Goal: Transaction & Acquisition: Purchase product/service

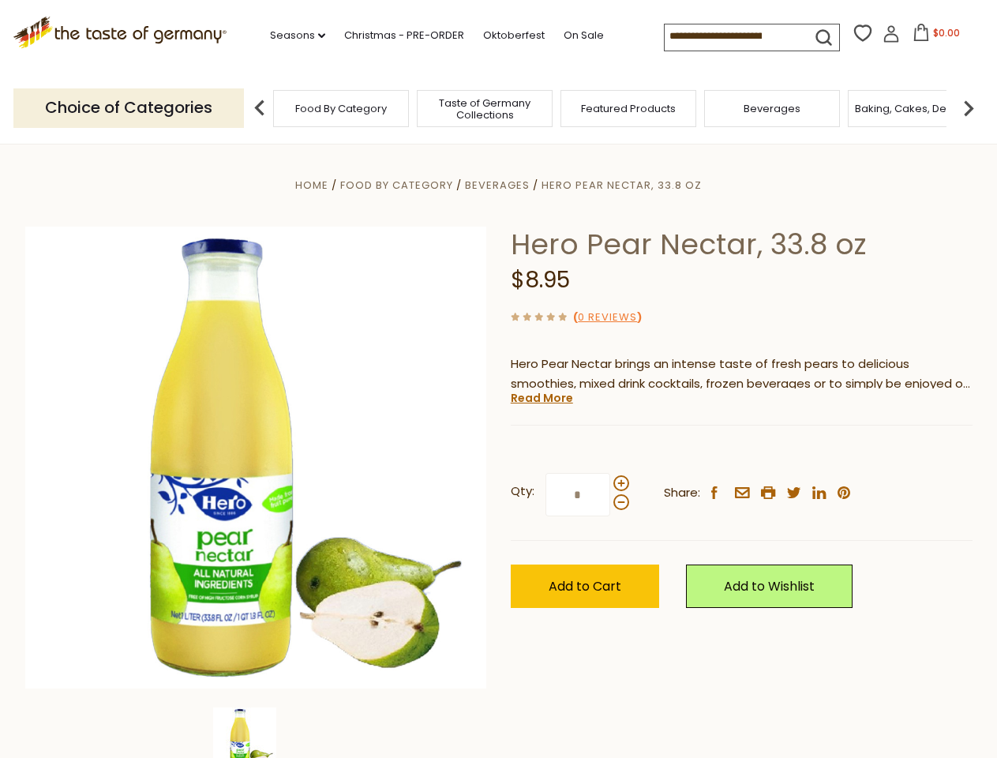
click at [498, 379] on div "Home Food By Category [GEOGRAPHIC_DATA] Hero Pear Nectar, 33.8 oz Hero Pear Nec…" at bounding box center [498, 479] width 971 height 608
click at [291, 36] on link "Seasons dropdown_arrow" at bounding box center [297, 35] width 55 height 17
click at [733, 36] on input at bounding box center [731, 35] width 133 height 22
click at [933, 37] on span "$0.00" at bounding box center [946, 32] width 27 height 13
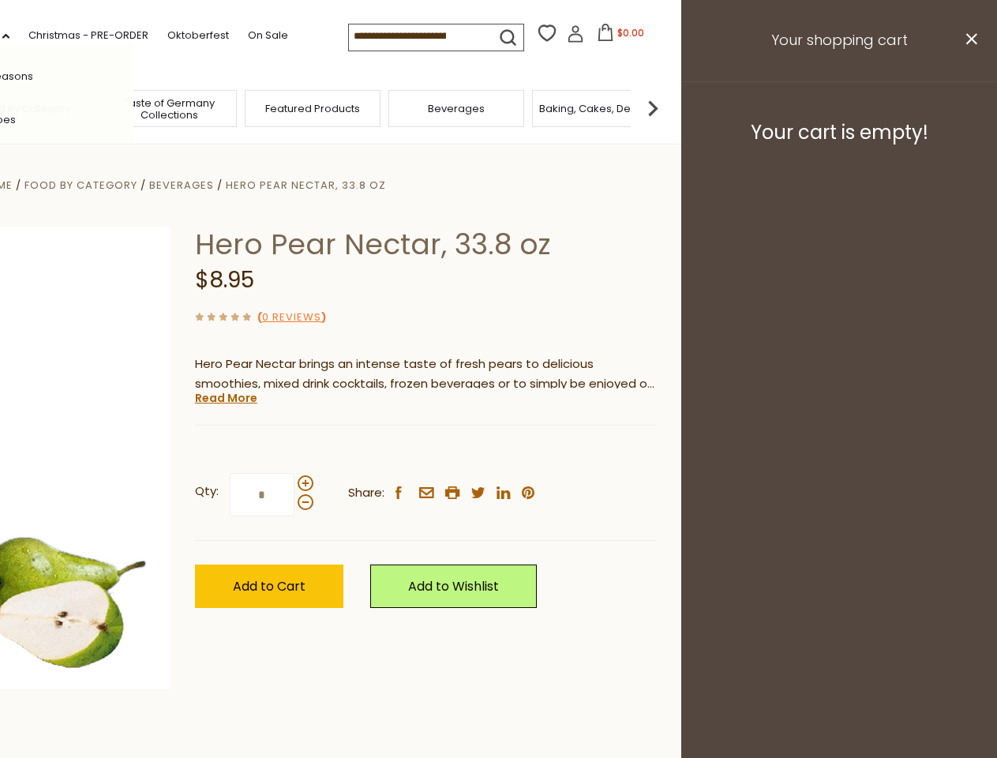
click at [133, 107] on div "All Seasons Recipes Game Day [DATE] [DATE] [DATE][PERSON_NAME] [DATE] Springfes…" at bounding box center [43, 379] width 179 height 670
click at [669, 107] on img at bounding box center [653, 108] width 32 height 32
click at [498, 451] on div "Qty: * Share: facebook email printer twitter linkedin pinterest" at bounding box center [426, 495] width 462 height 92
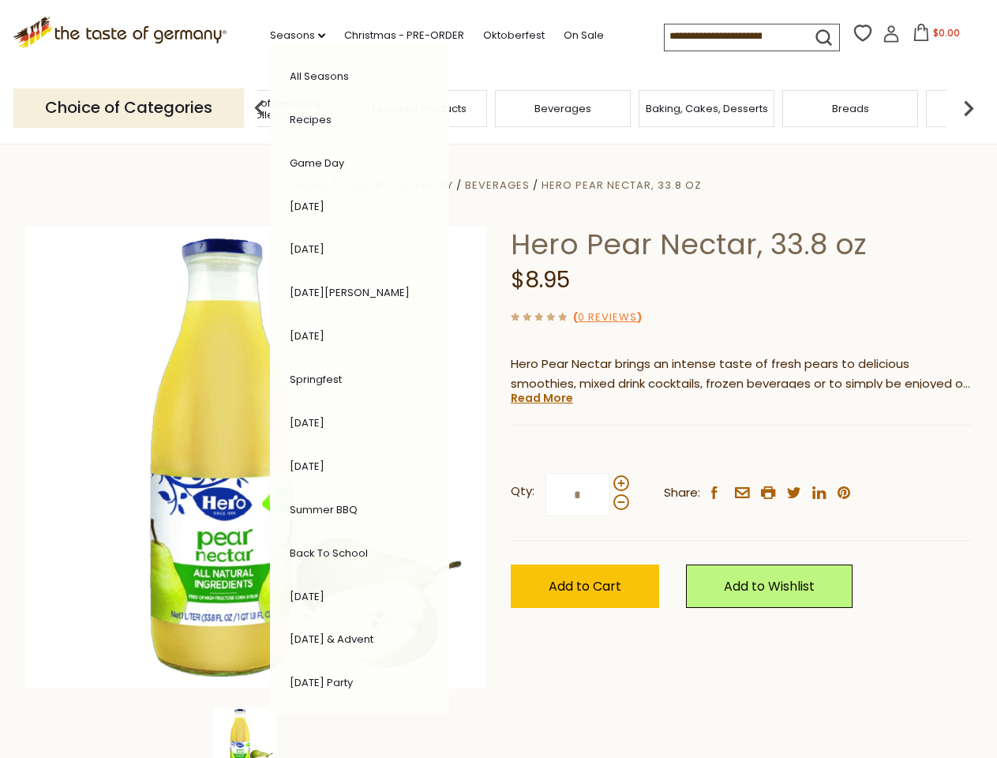
click at [256, 733] on img at bounding box center [244, 738] width 63 height 63
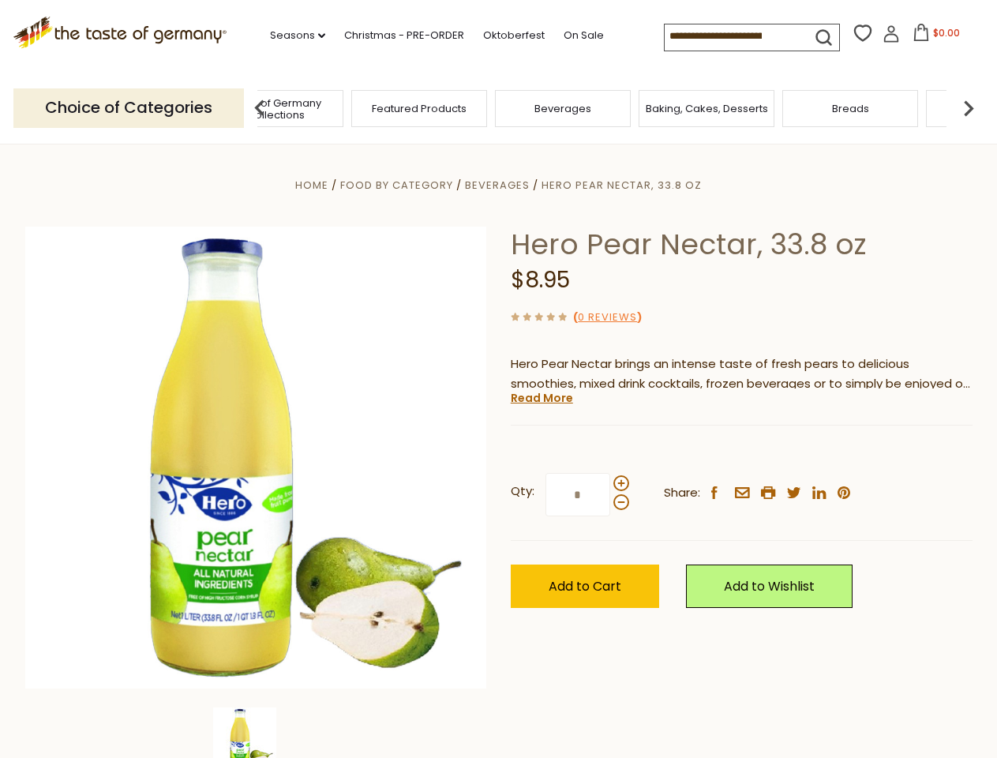
click at [256, 733] on img at bounding box center [244, 738] width 63 height 63
click at [541, 398] on link "Read More" at bounding box center [542, 398] width 62 height 16
